Goal: Check status: Check status

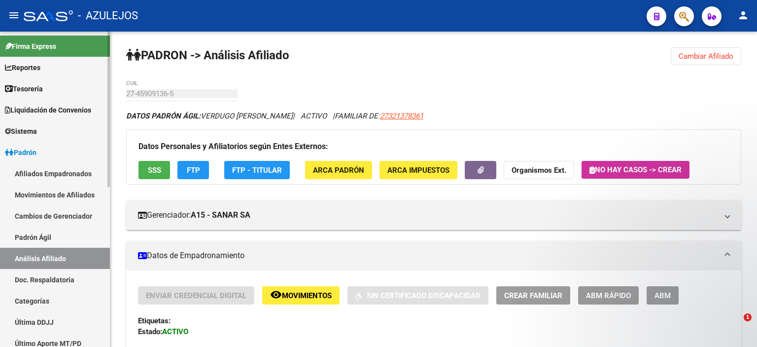
click at [47, 232] on link "Padrón Ágil" at bounding box center [55, 236] width 110 height 21
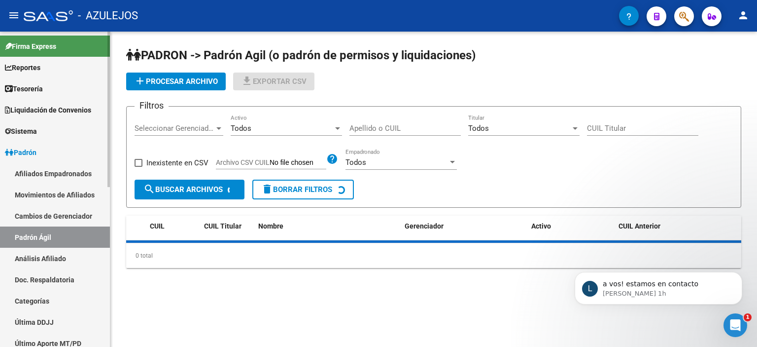
click at [48, 259] on link "Análisis Afiliado" at bounding box center [55, 258] width 110 height 21
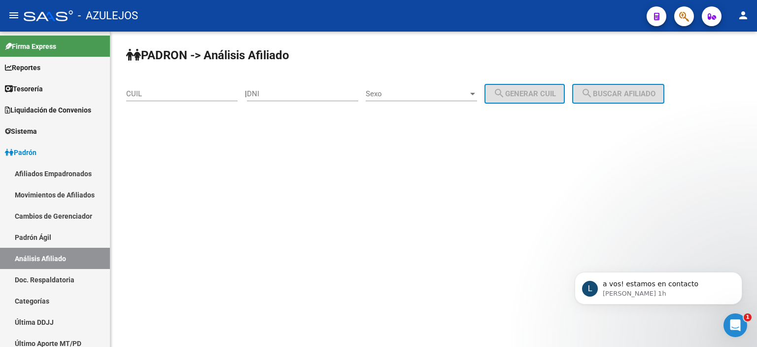
click at [278, 94] on input "DNI" at bounding box center [302, 93] width 111 height 9
type input "21763673"
click at [400, 95] on span "Sexo" at bounding box center [417, 93] width 103 height 9
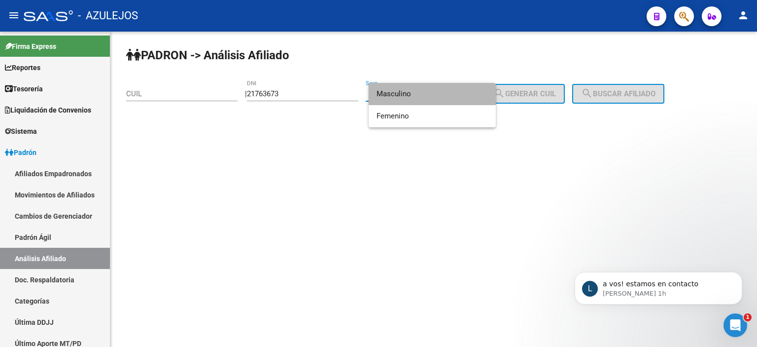
click at [400, 95] on span "Masculino" at bounding box center [432, 94] width 111 height 22
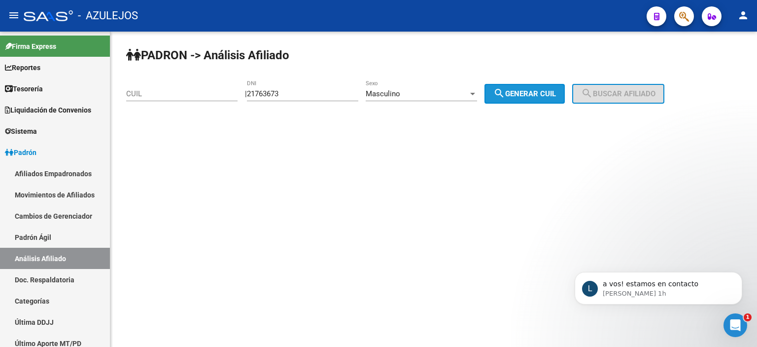
drag, startPoint x: 519, startPoint y: 94, endPoint x: 602, endPoint y: 81, distance: 84.3
click at [519, 94] on span "search Generar CUIL" at bounding box center [525, 93] width 63 height 9
type input "20-21763673-7"
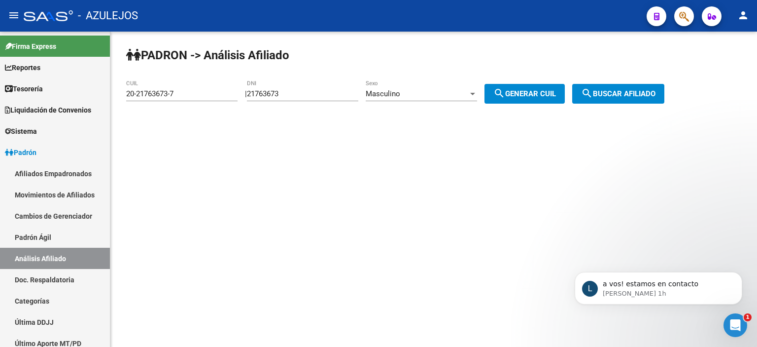
click at [619, 89] on button "search Buscar afiliado" at bounding box center [618, 94] width 92 height 20
